Goal: Check status

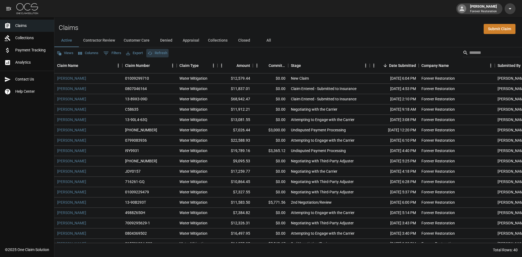
click at [162, 53] on button "Refresh" at bounding box center [157, 53] width 22 height 8
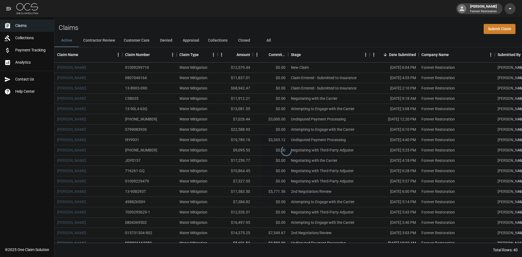
click at [141, 42] on button "Customer Care" at bounding box center [136, 40] width 35 height 13
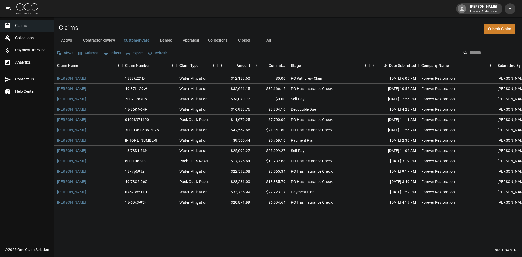
click at [169, 38] on button "Denied" at bounding box center [166, 40] width 24 height 13
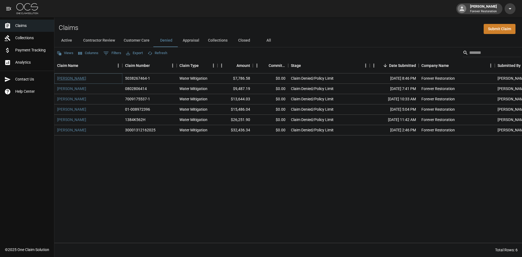
click at [70, 78] on link "[PERSON_NAME]" at bounding box center [71, 78] width 29 height 5
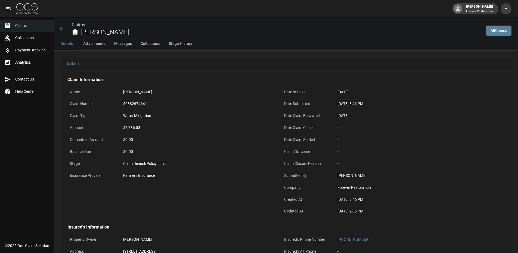
click at [81, 26] on link "Claims" at bounding box center [78, 24] width 13 height 5
